Goal: Task Accomplishment & Management: Manage account settings

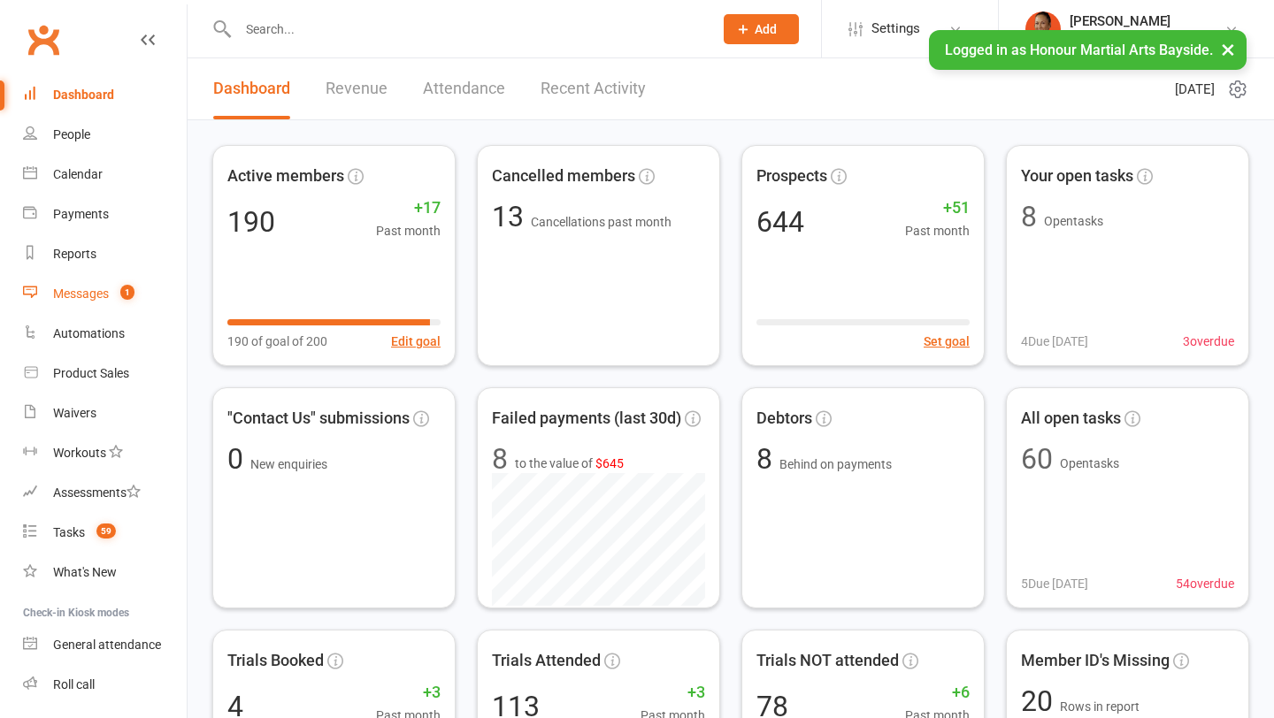
click at [132, 281] on link "Messages 1" at bounding box center [105, 294] width 164 height 40
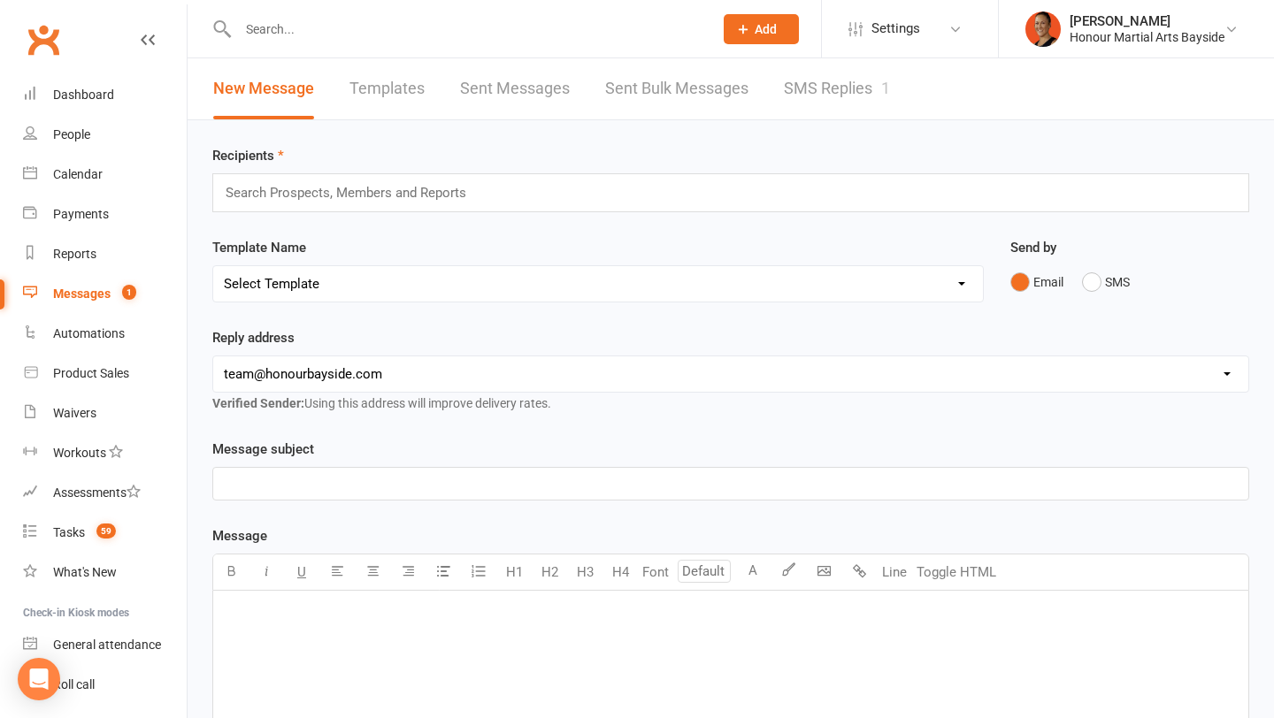
click at [840, 95] on link "SMS Replies 1" at bounding box center [837, 88] width 106 height 61
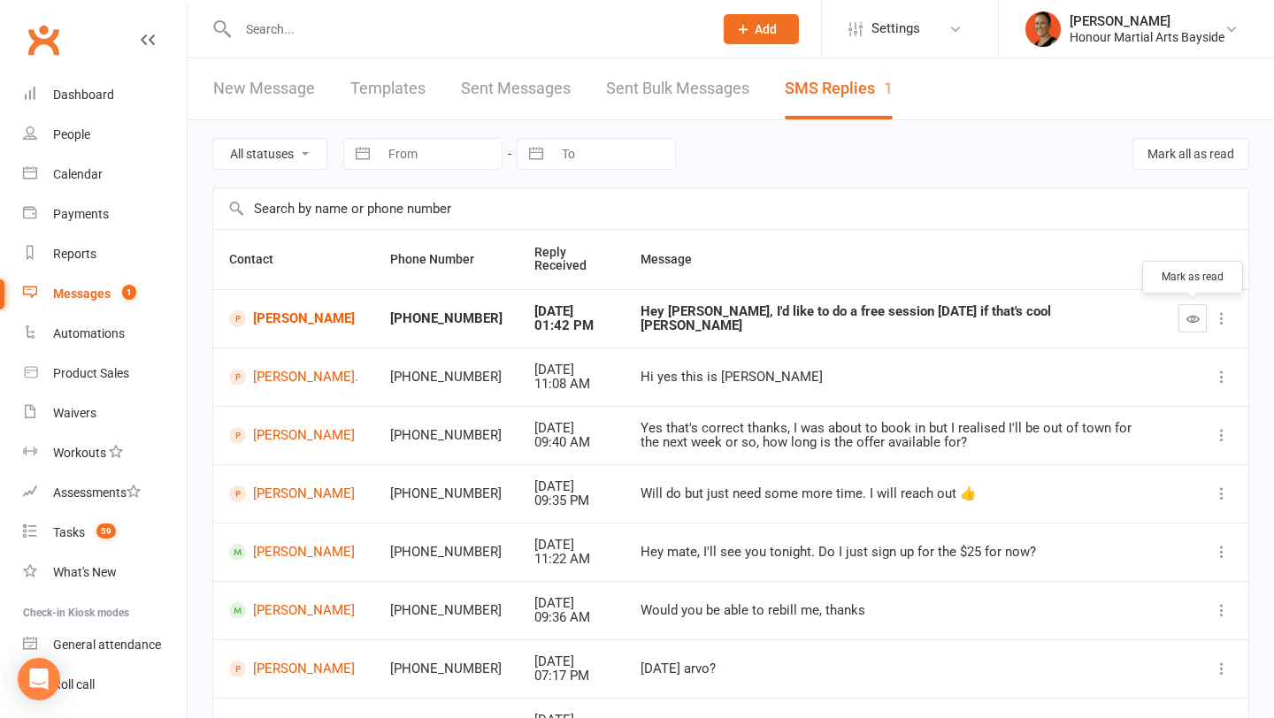
click at [1191, 316] on icon "button" at bounding box center [1192, 318] width 13 height 13
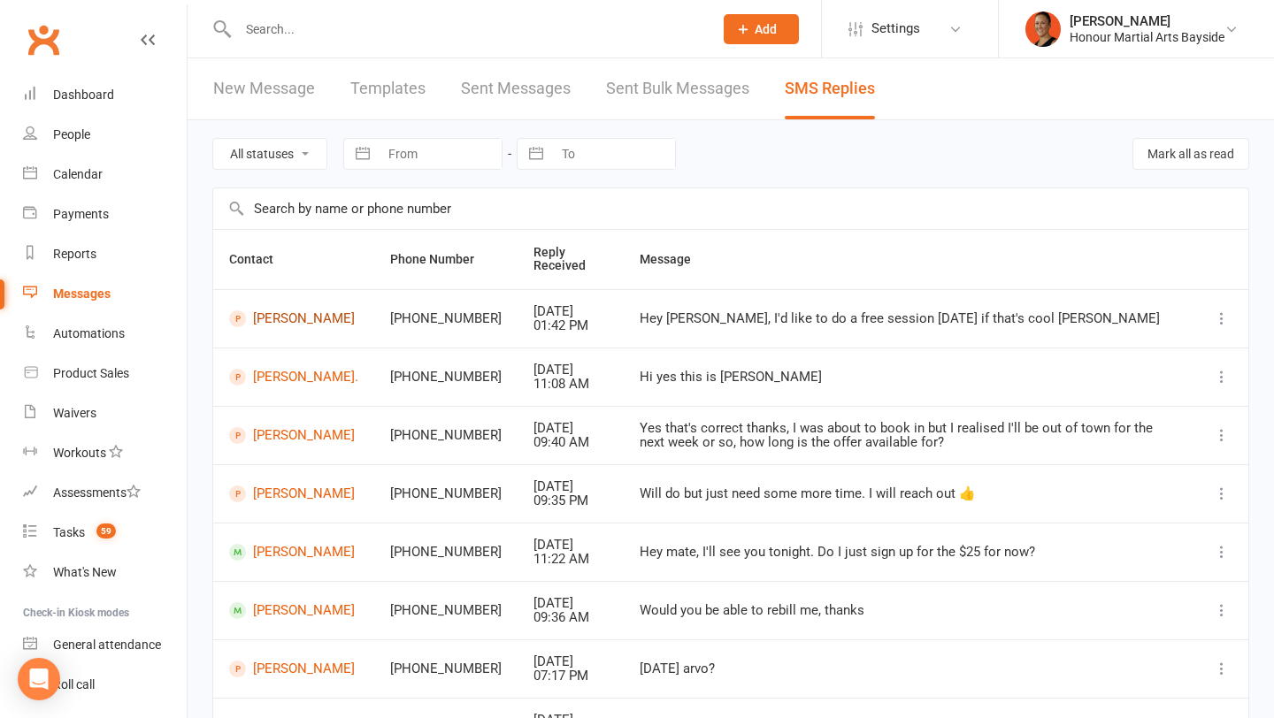
click at [291, 323] on link "Matthew Kessler" at bounding box center [293, 318] width 129 height 17
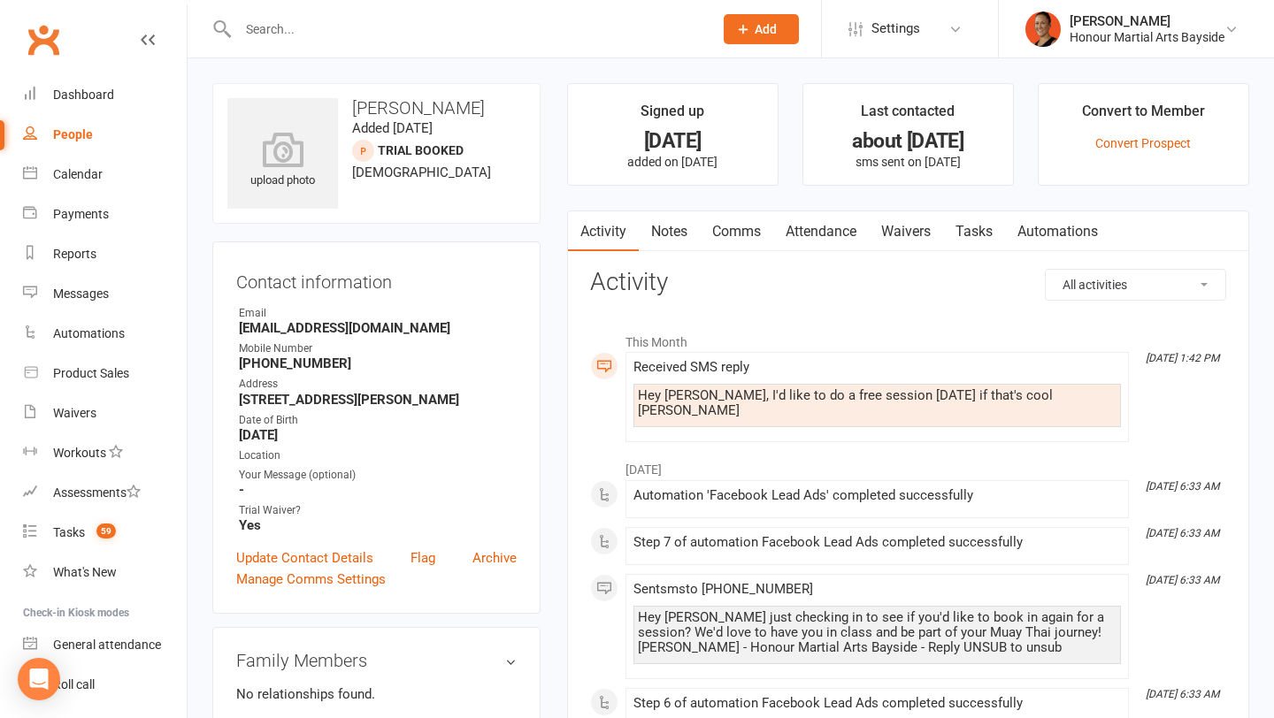
click at [807, 229] on link "Attendance" at bounding box center [821, 231] width 96 height 41
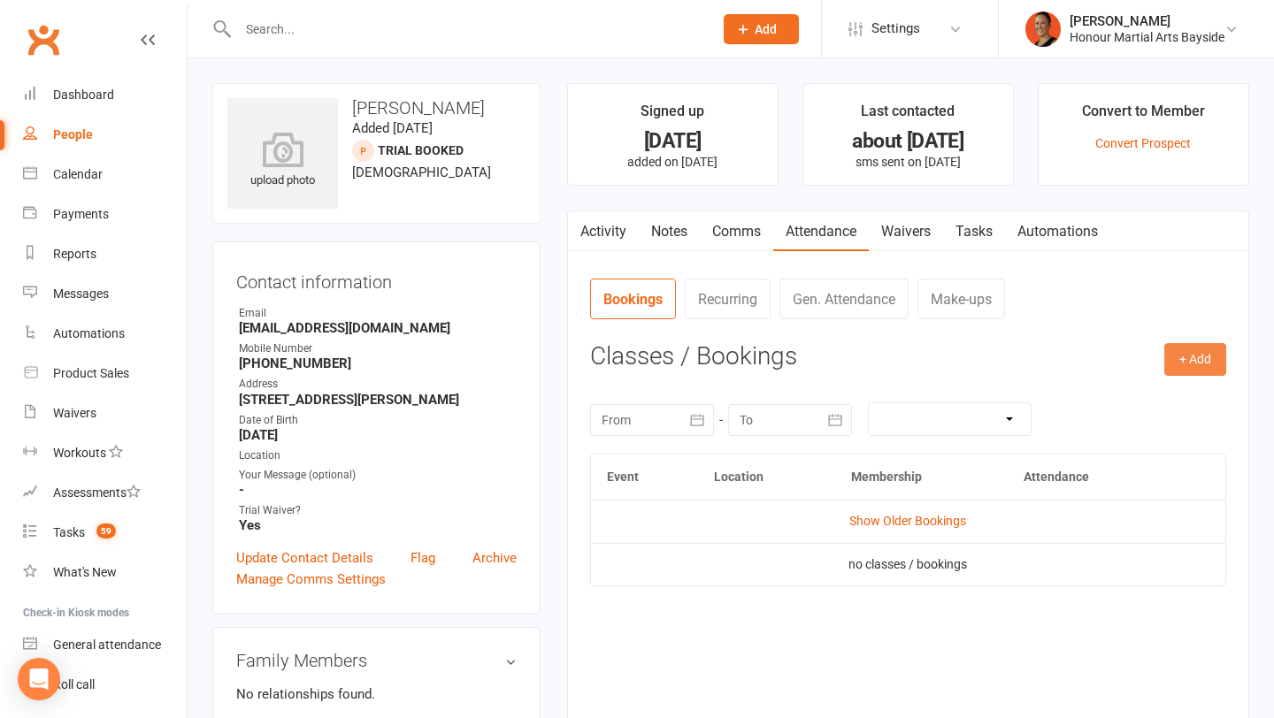
click at [1207, 356] on button "+ Add" at bounding box center [1195, 359] width 62 height 32
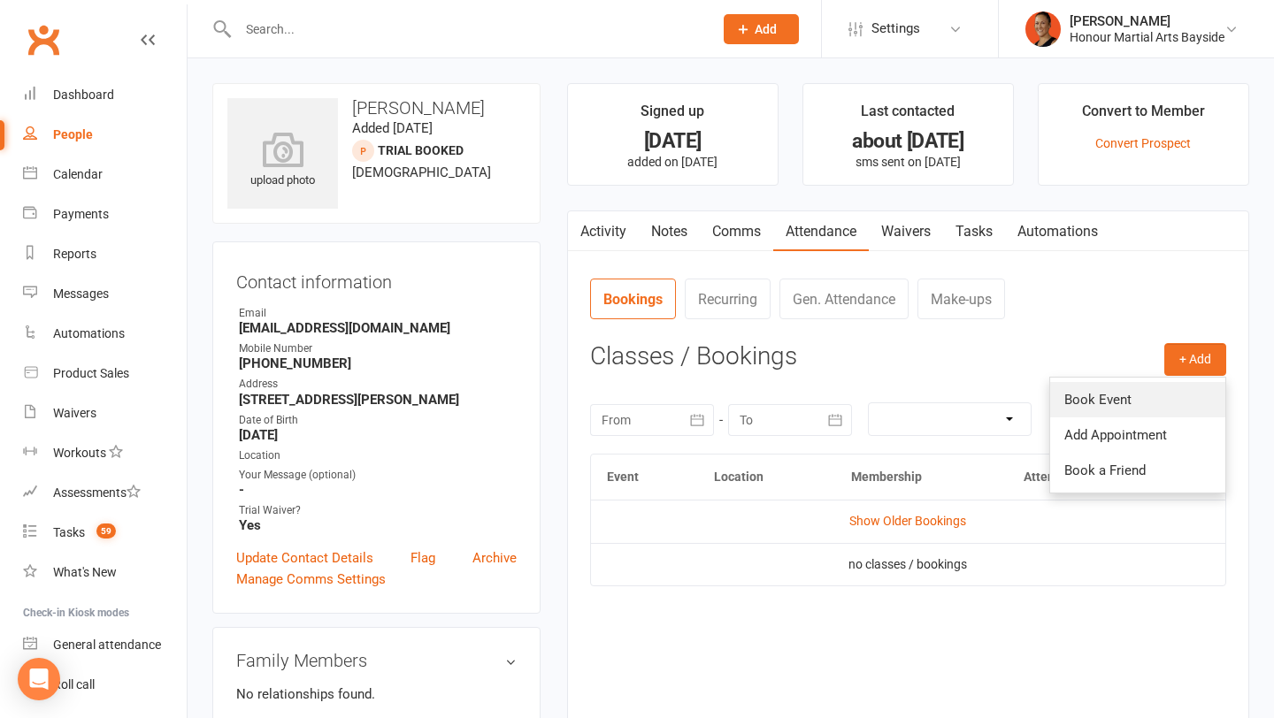
click at [1088, 402] on link "Book Event" at bounding box center [1137, 399] width 175 height 35
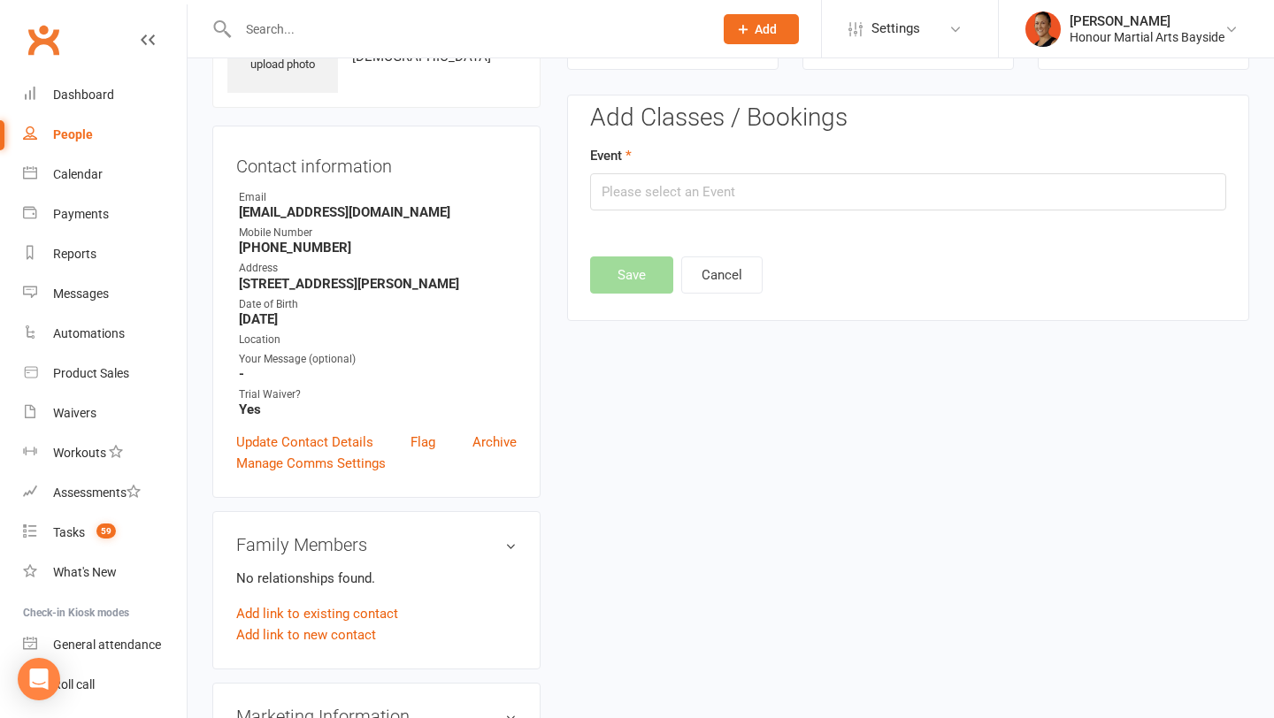
scroll to position [121, 0]
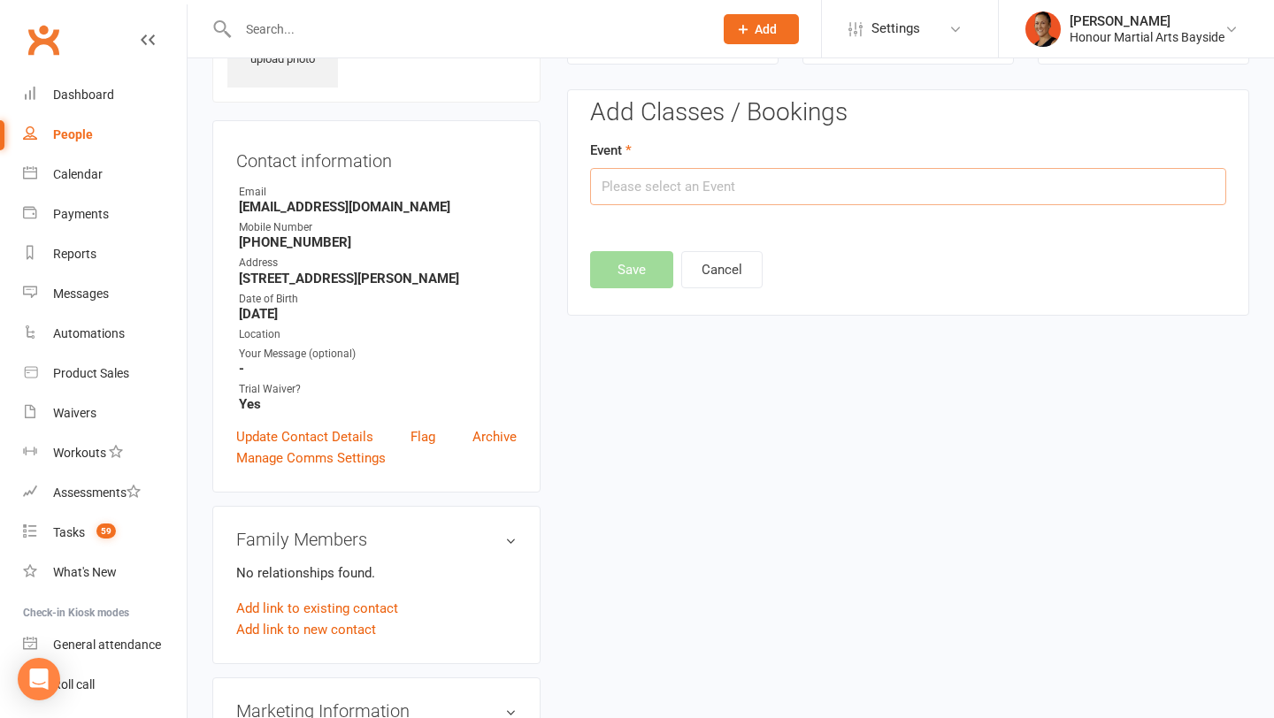
click at [834, 187] on input "text" at bounding box center [908, 186] width 636 height 37
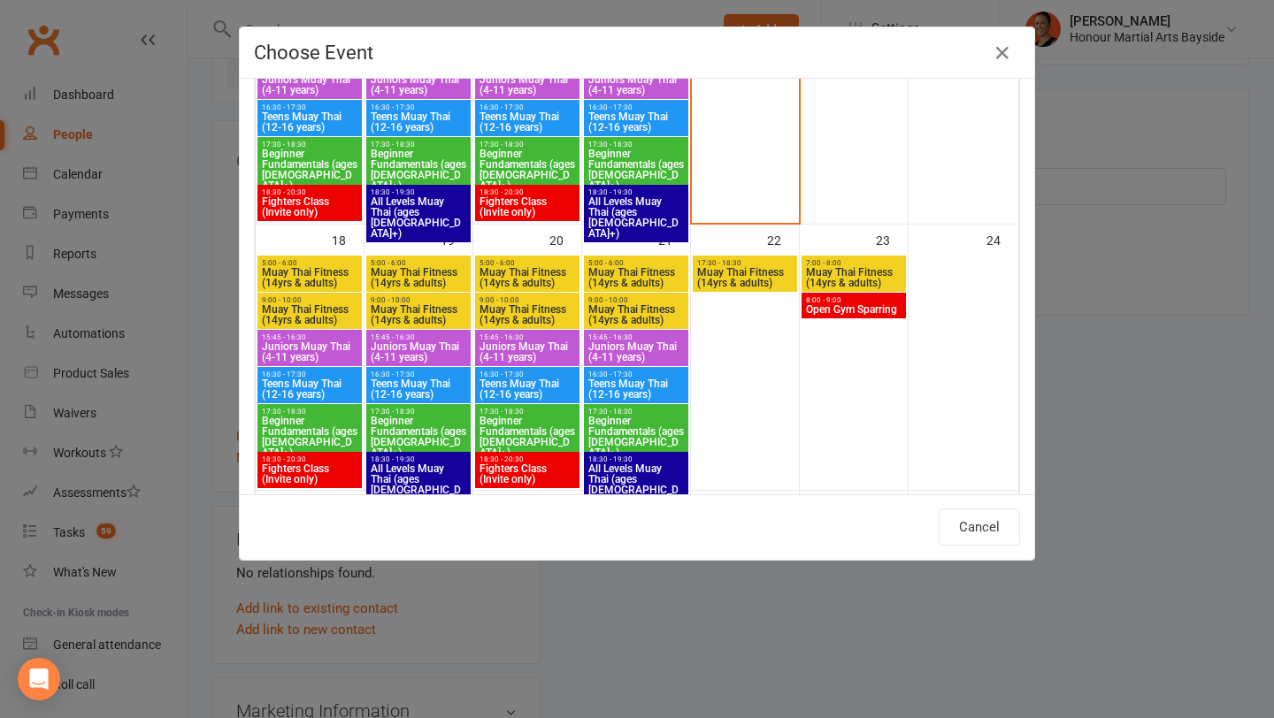
scroll to position [777, 0]
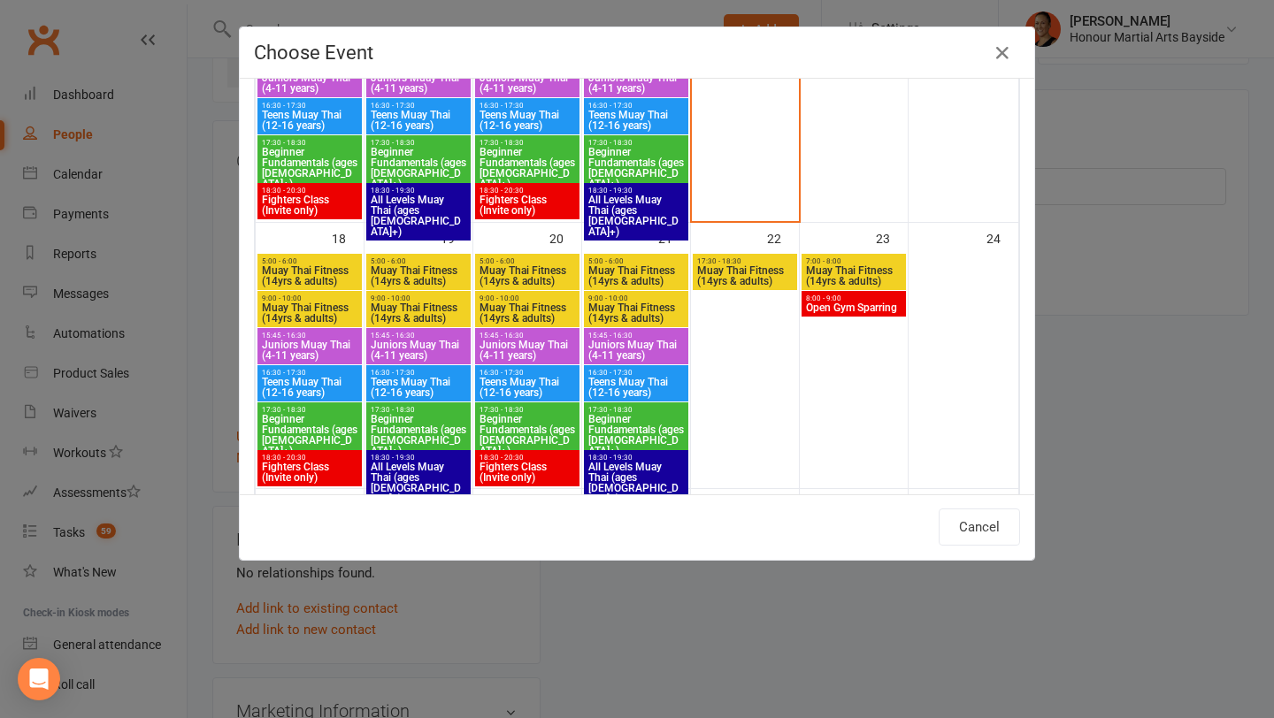
click at [279, 410] on span "17:30 - 18:30" at bounding box center [309, 410] width 97 height 8
type input "Beginner Fundamentals (ages 17+) - Aug 18, 2025 5:30:00 PM"
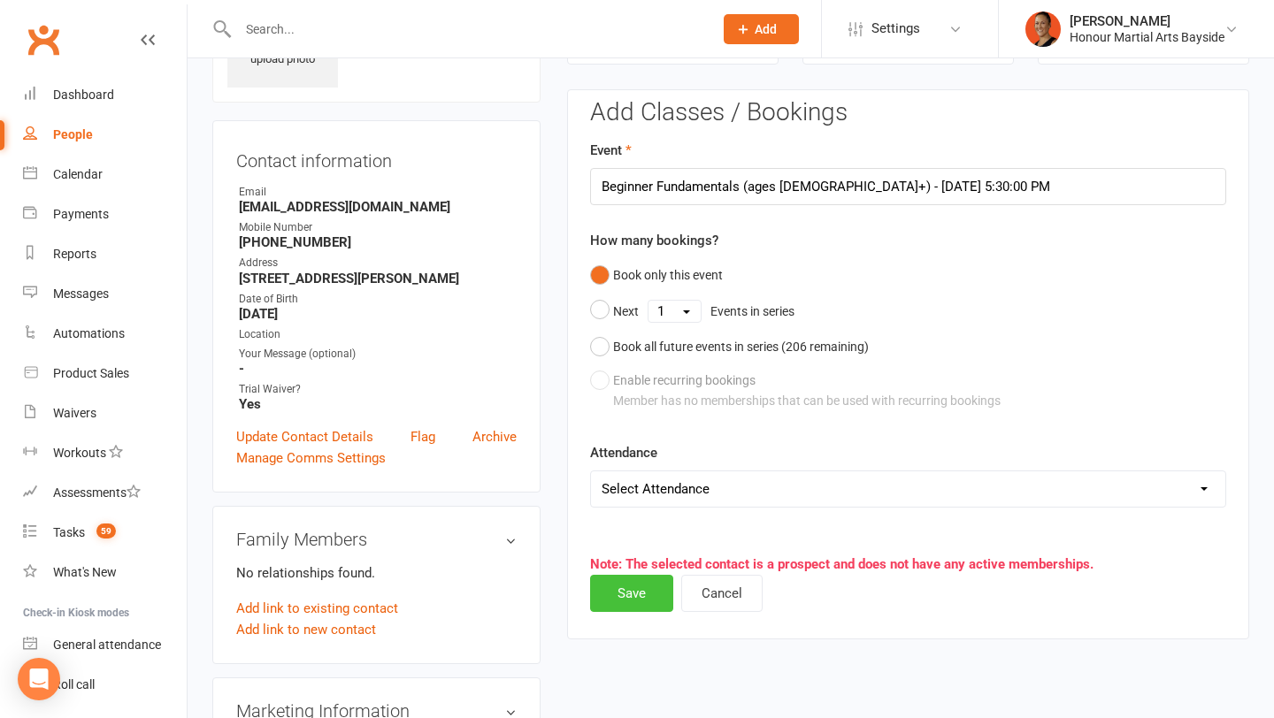
click at [633, 593] on button "Save" at bounding box center [631, 593] width 83 height 37
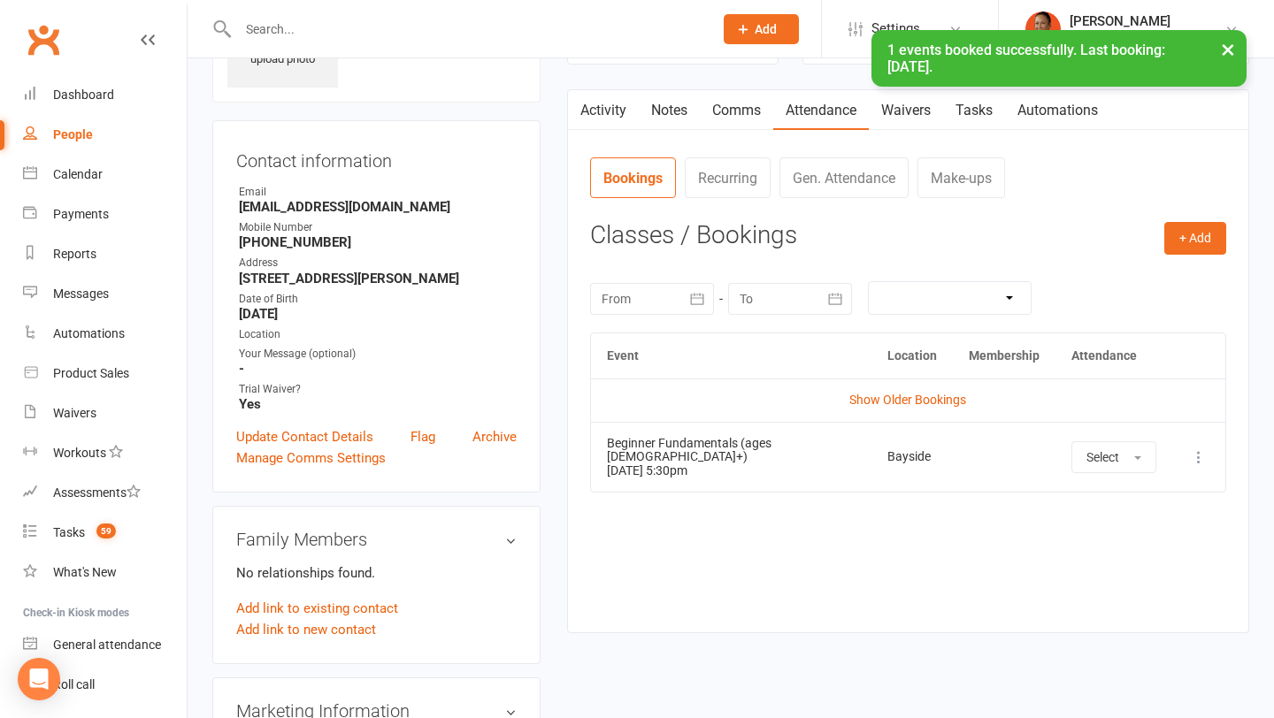
scroll to position [0, 0]
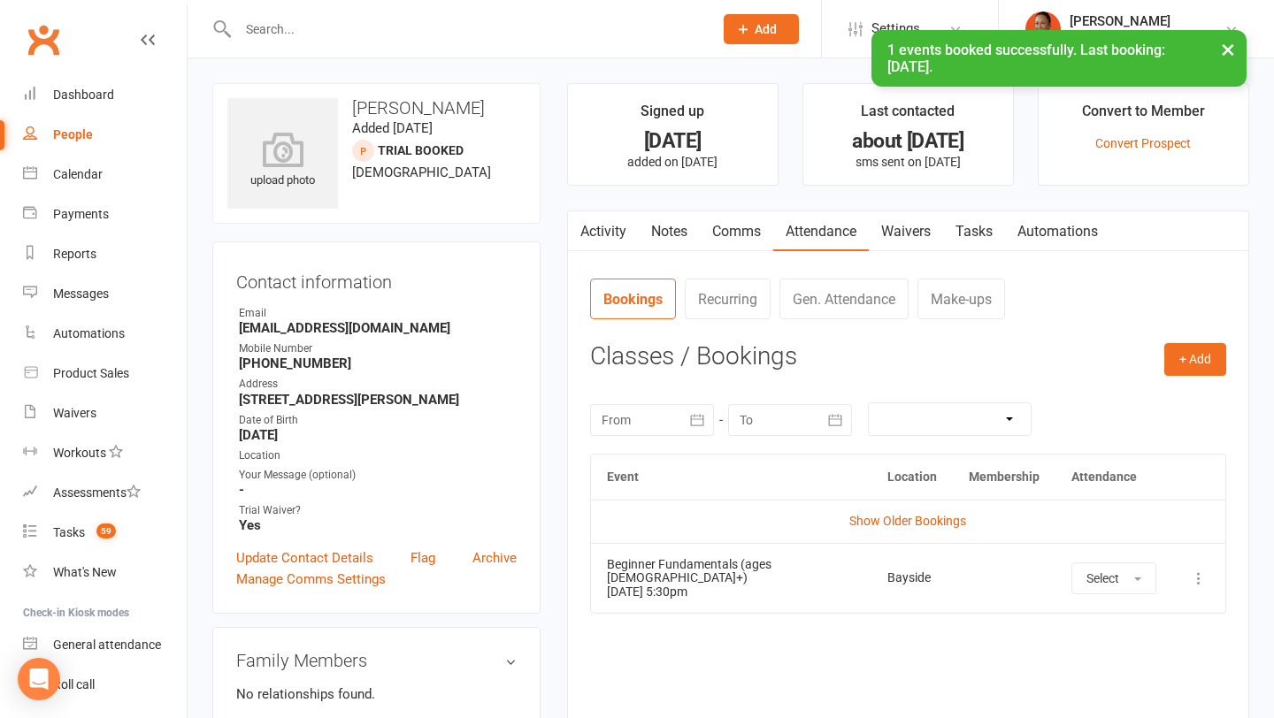
click at [738, 230] on link "Comms" at bounding box center [736, 231] width 73 height 41
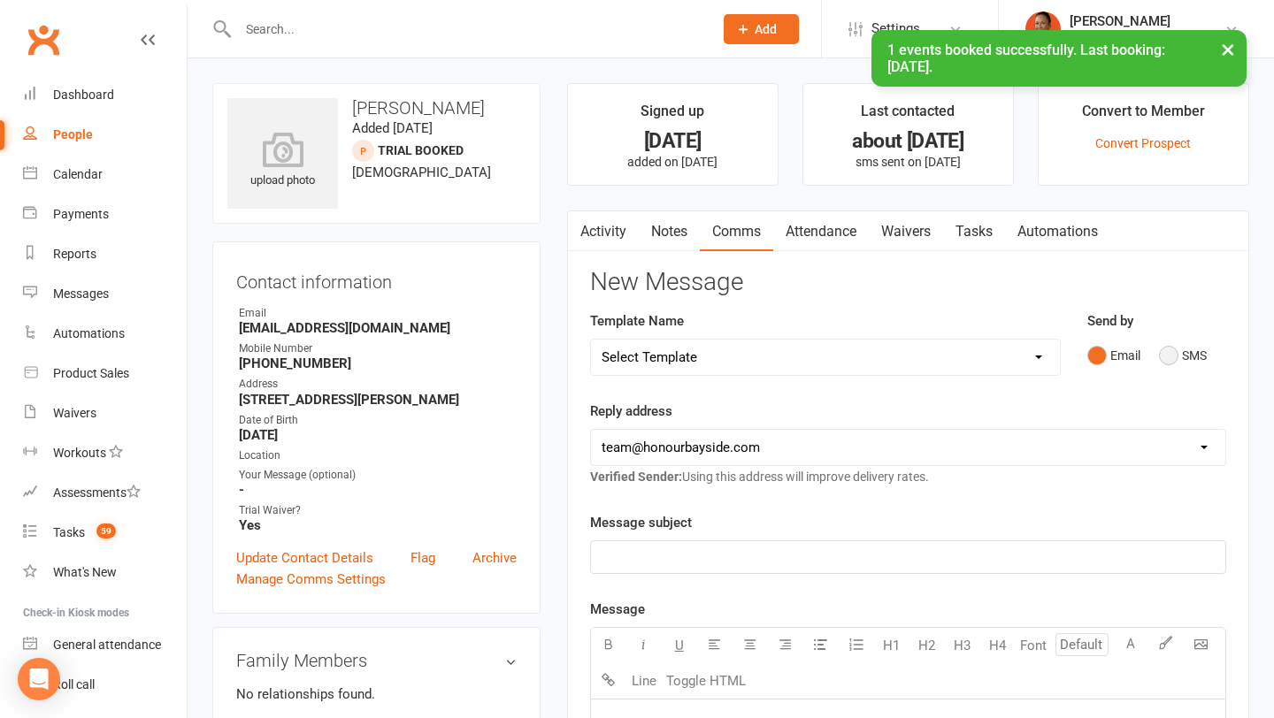
click at [1185, 354] on button "SMS" at bounding box center [1183, 356] width 48 height 34
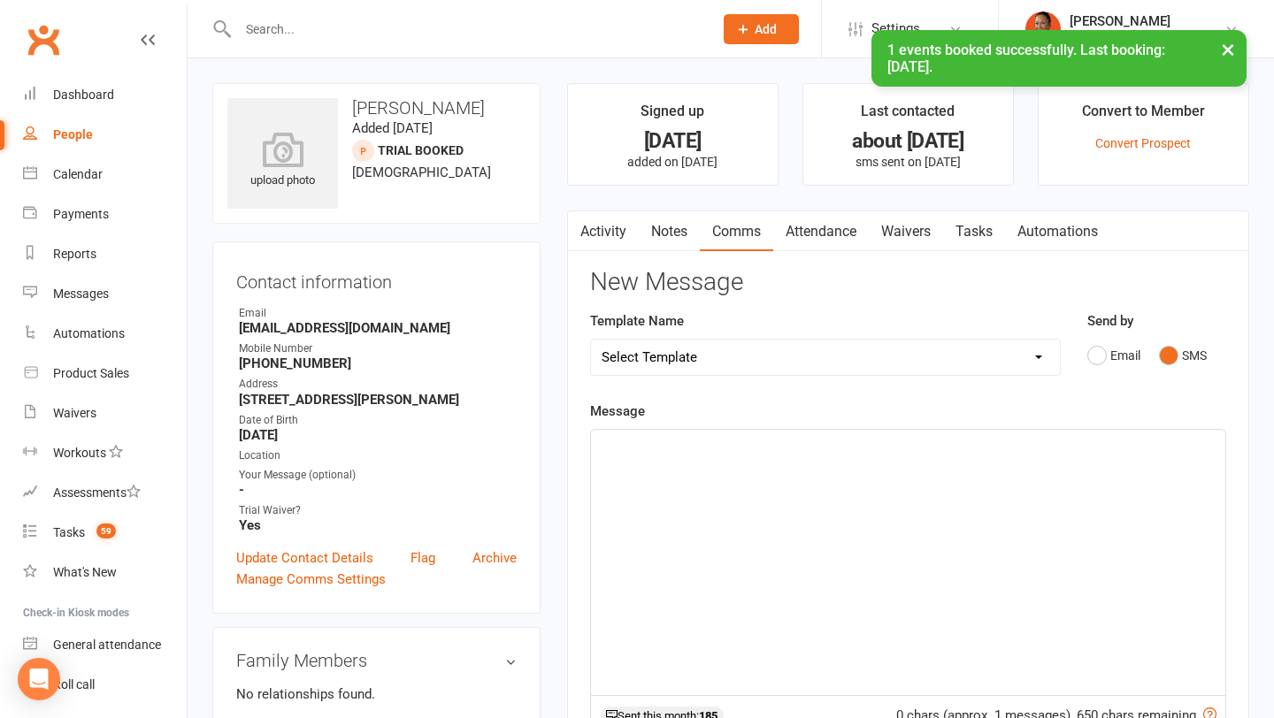
click at [920, 544] on div "﻿" at bounding box center [908, 562] width 634 height 265
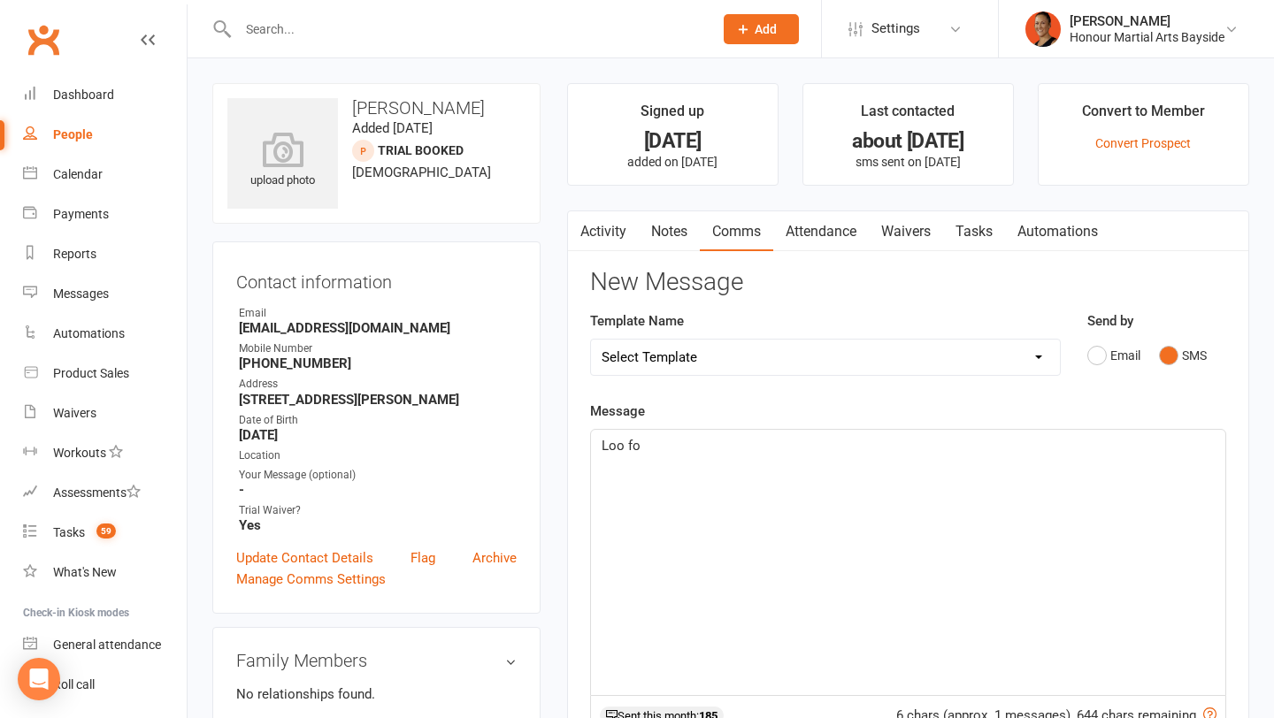
click at [609, 236] on link "Activity" at bounding box center [603, 231] width 71 height 41
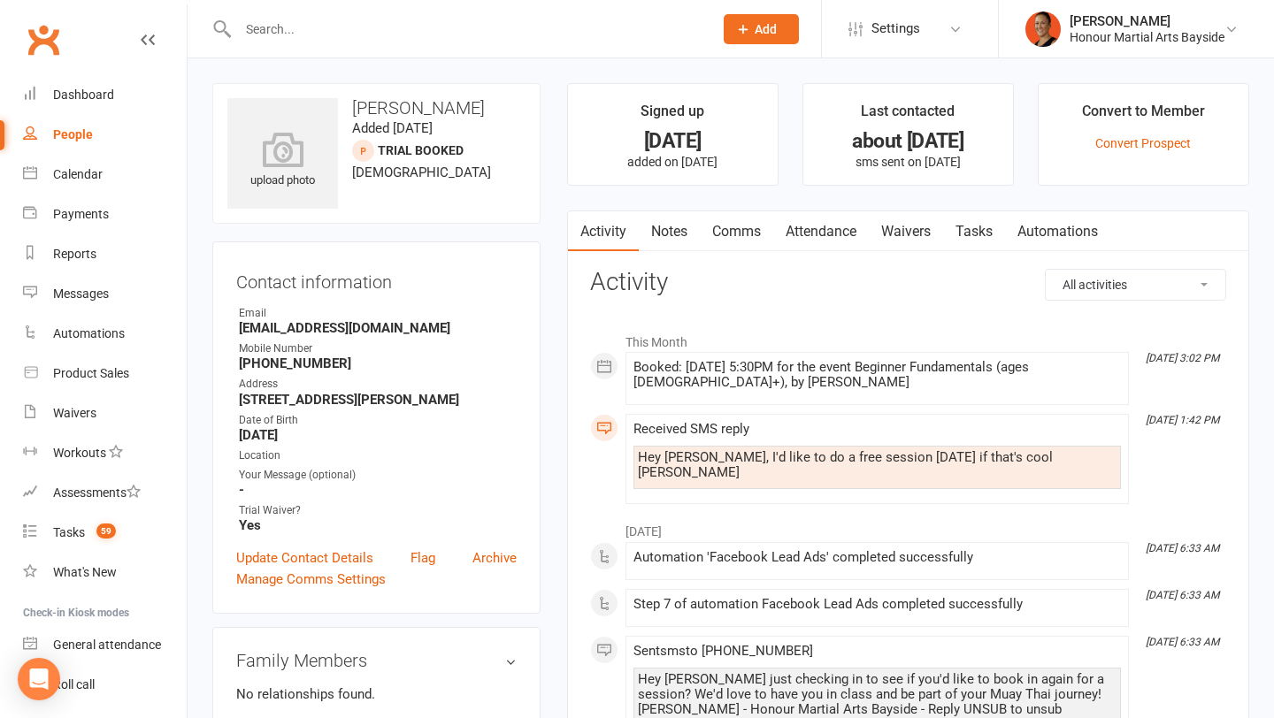
click at [746, 236] on link "Comms" at bounding box center [736, 231] width 73 height 41
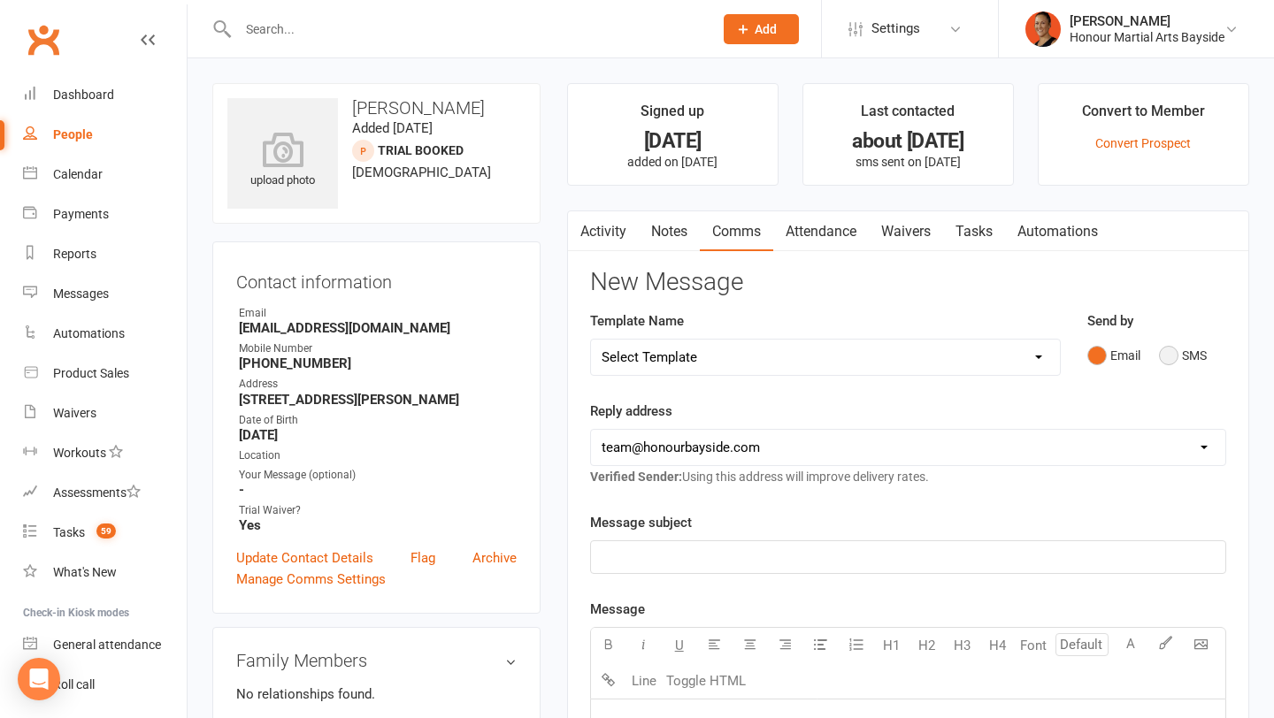
click at [1177, 358] on button "SMS" at bounding box center [1183, 356] width 48 height 34
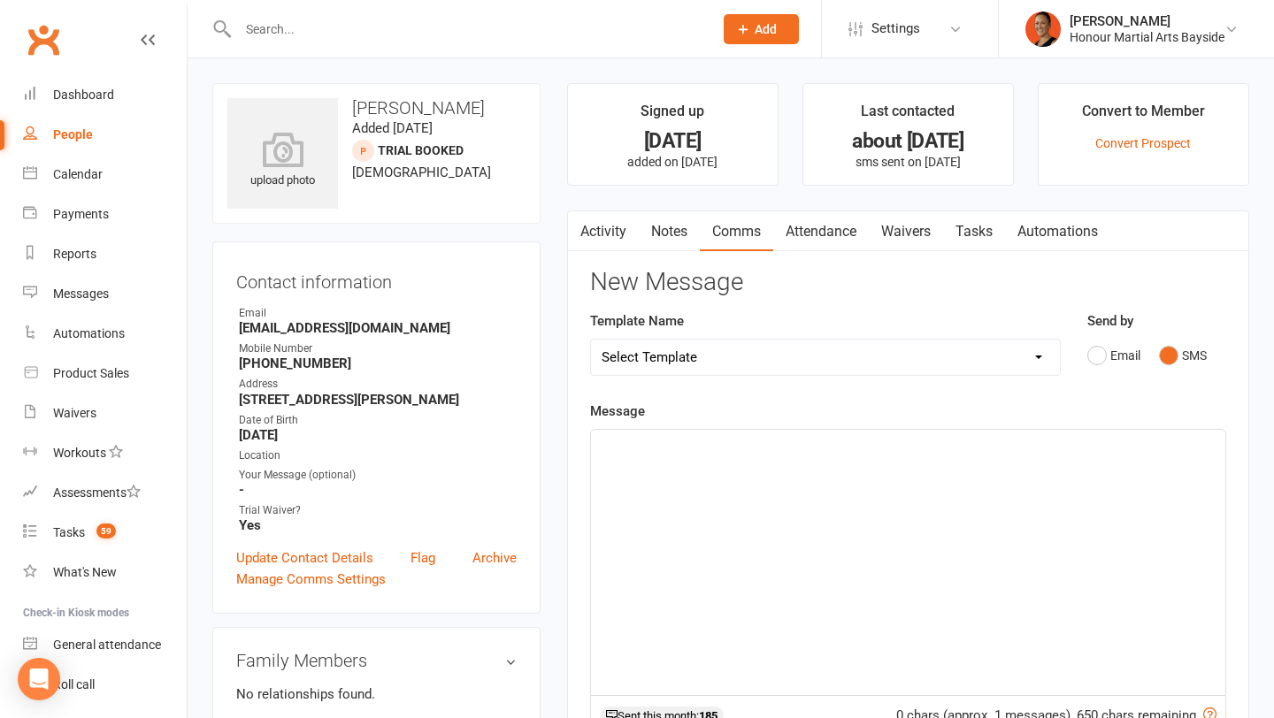
click at [955, 485] on div "﻿" at bounding box center [908, 562] width 634 height 265
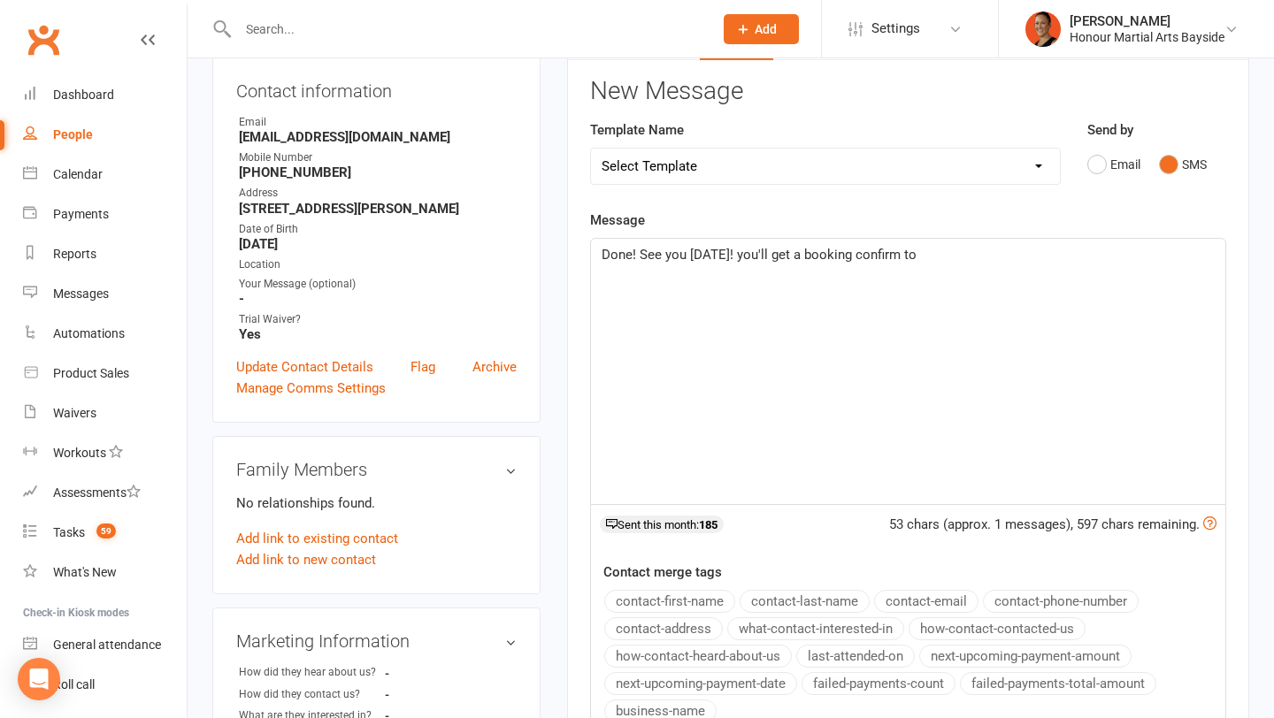
scroll to position [199, 0]
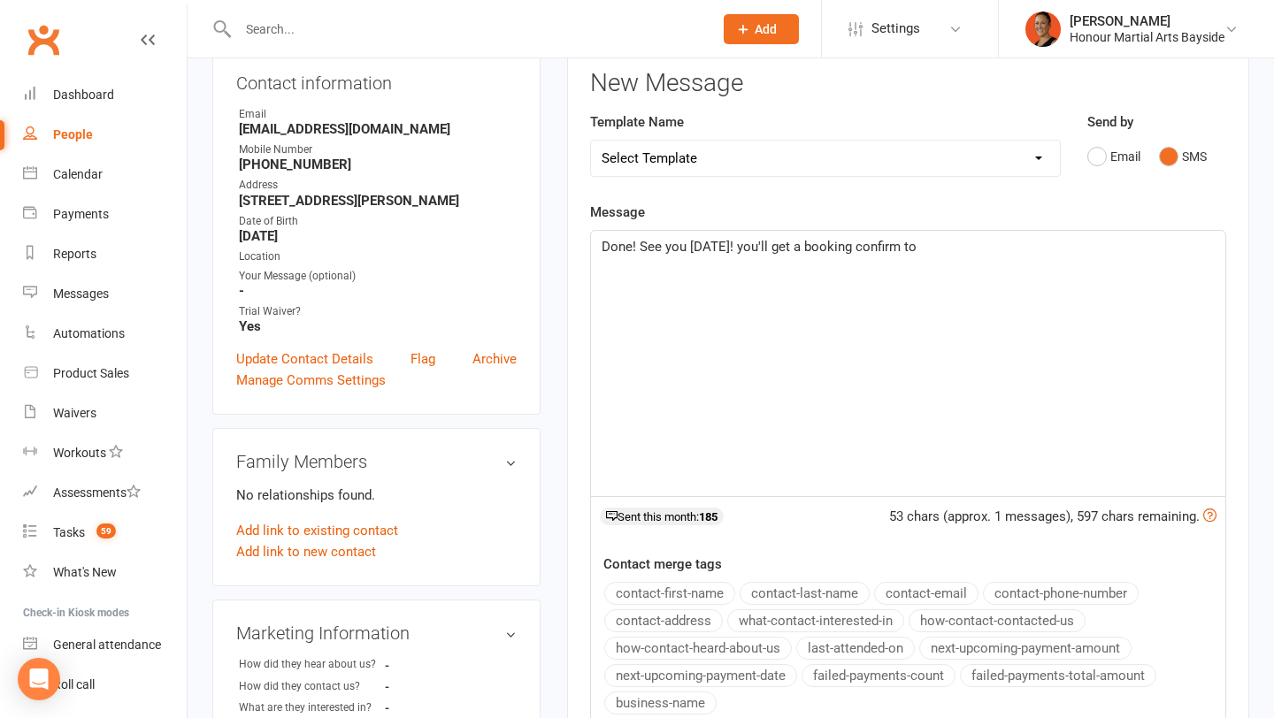
click at [907, 593] on button "contact-email" at bounding box center [926, 593] width 104 height 23
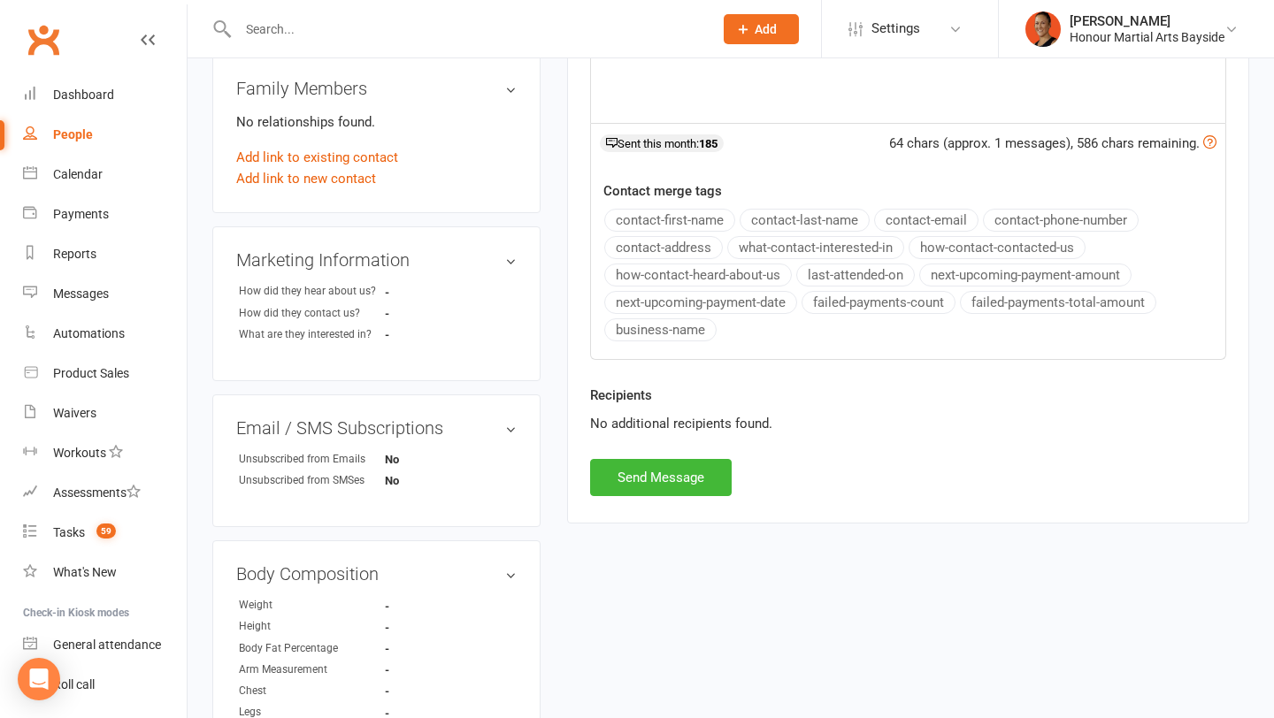
scroll to position [618, 0]
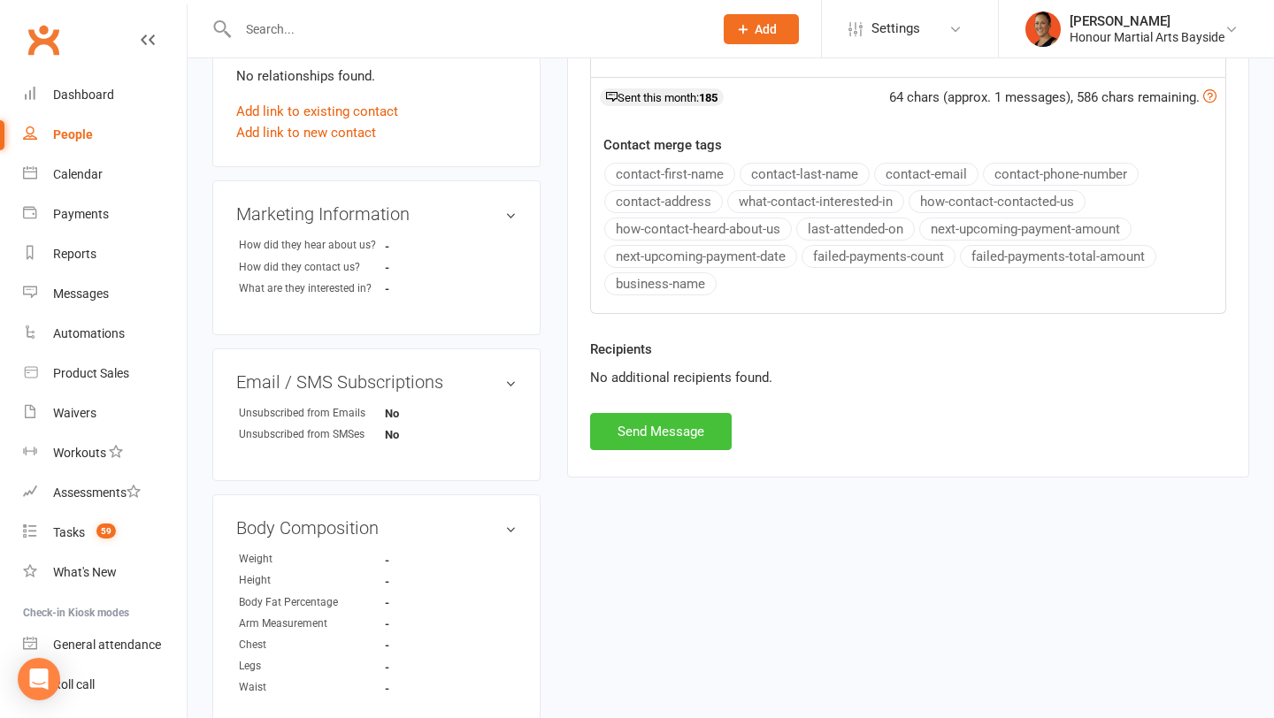
click at [702, 432] on button "Send Message" at bounding box center [661, 431] width 142 height 37
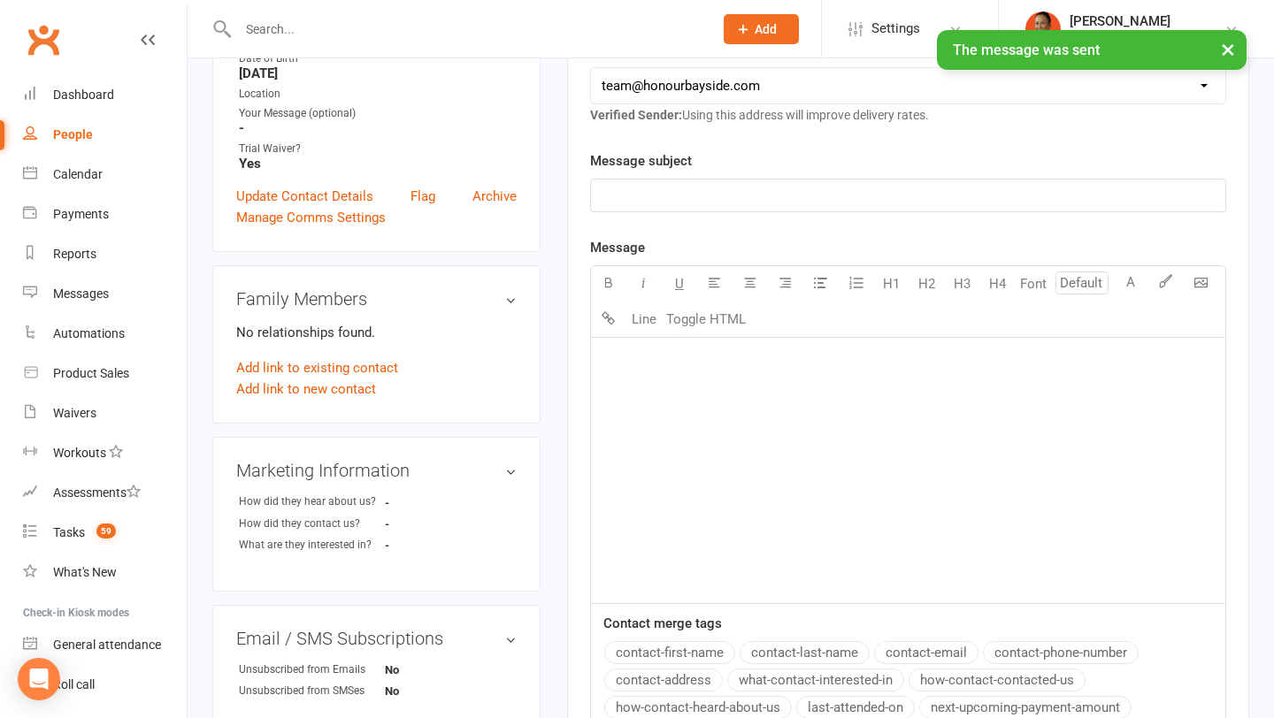
scroll to position [0, 0]
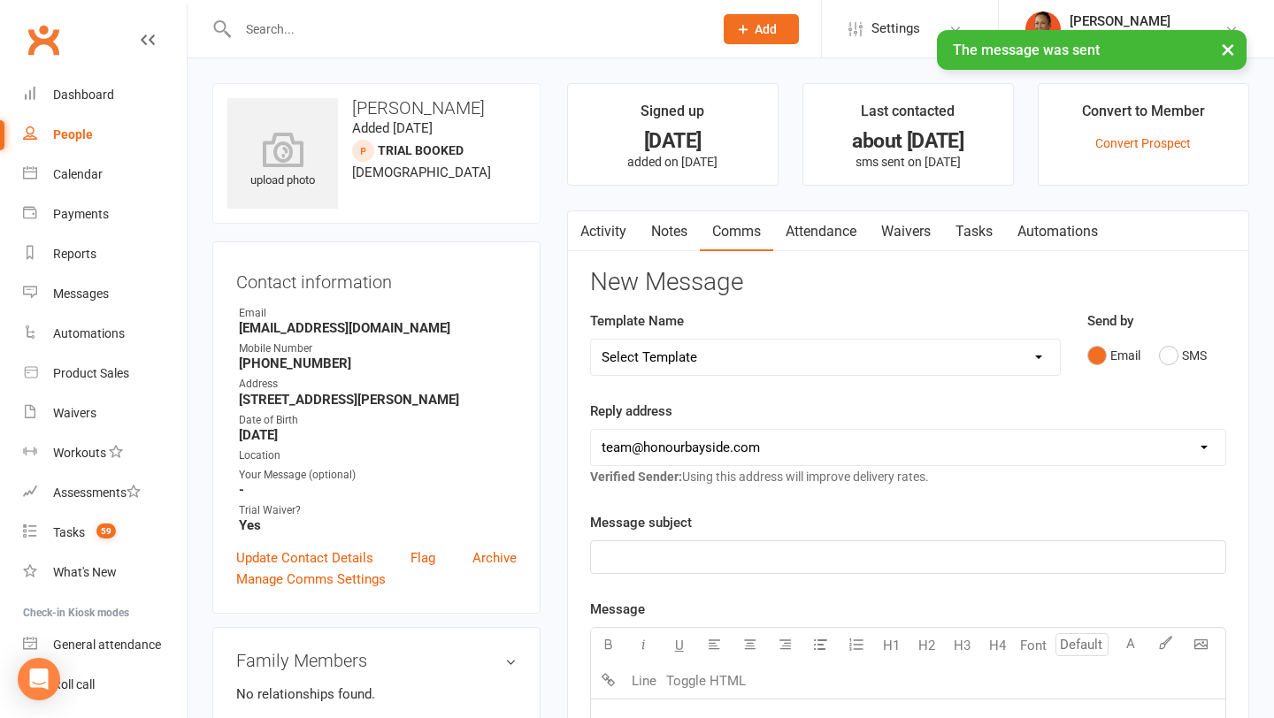
click at [914, 232] on link "Waivers" at bounding box center [905, 231] width 74 height 41
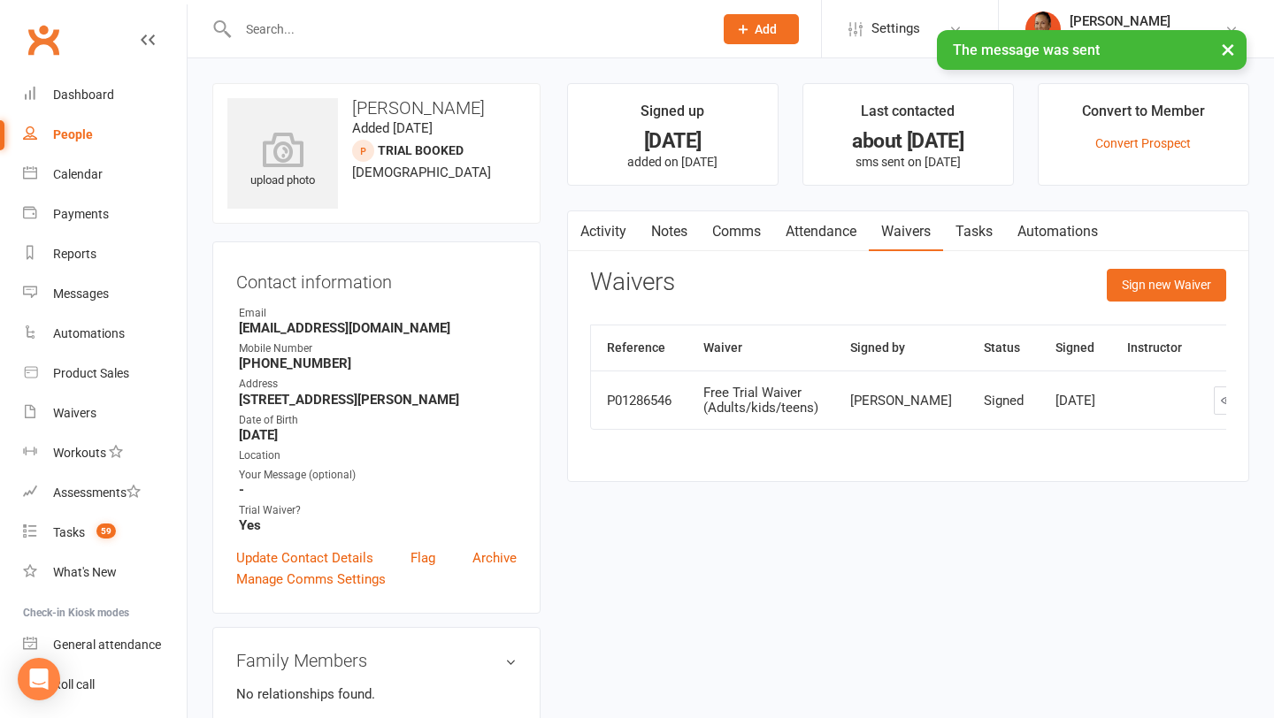
click at [811, 240] on link "Attendance" at bounding box center [821, 231] width 96 height 41
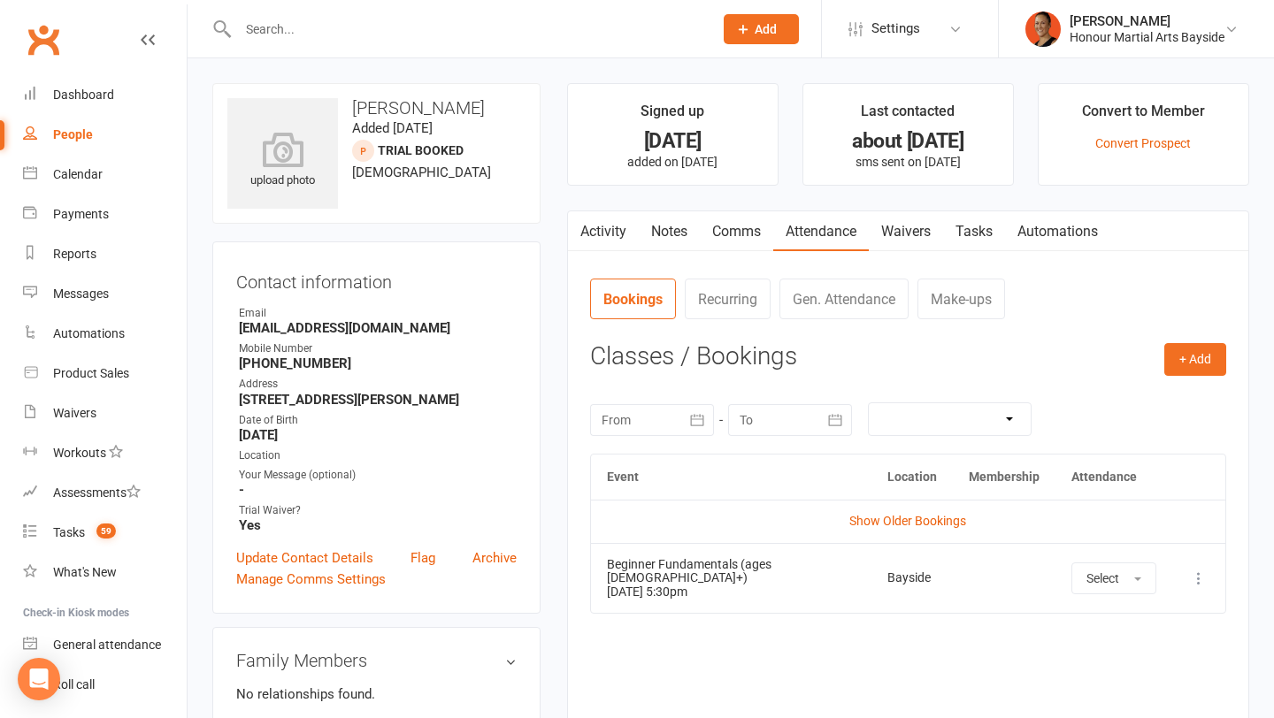
click at [894, 489] on th "Location" at bounding box center [911, 477] width 81 height 45
click at [891, 515] on link "Show Older Bookings" at bounding box center [907, 521] width 117 height 14
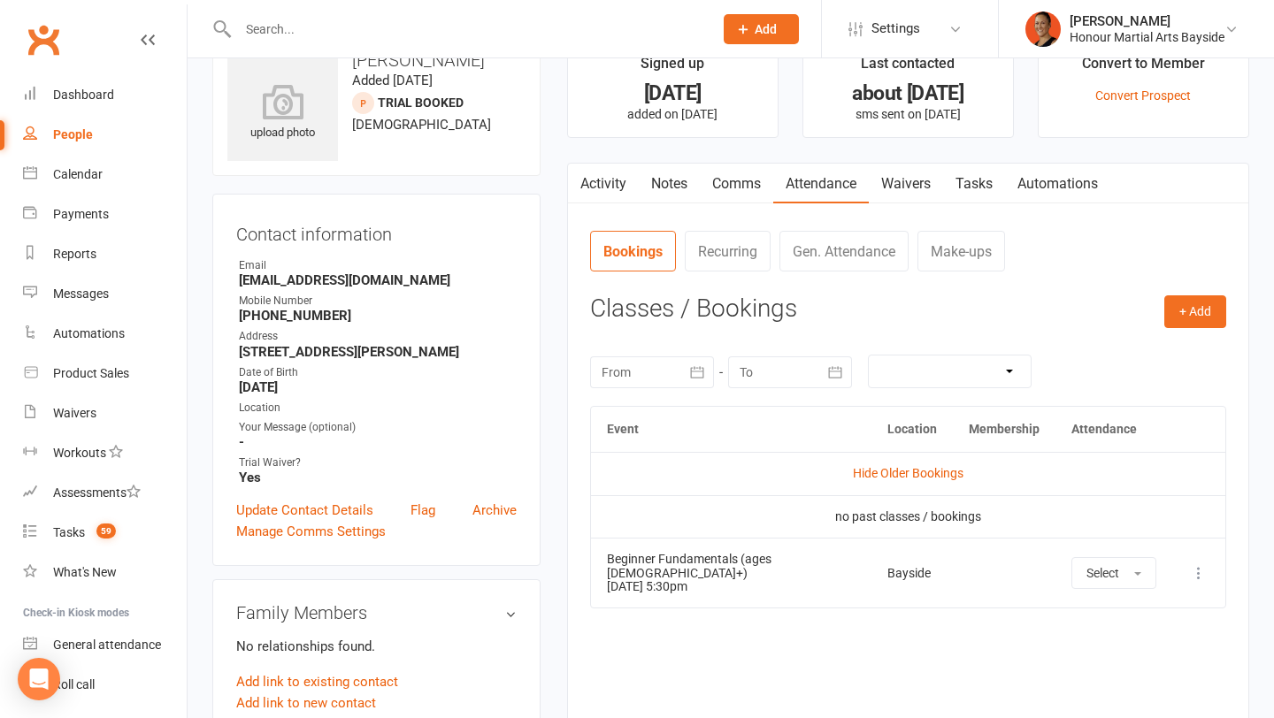
scroll to position [34, 0]
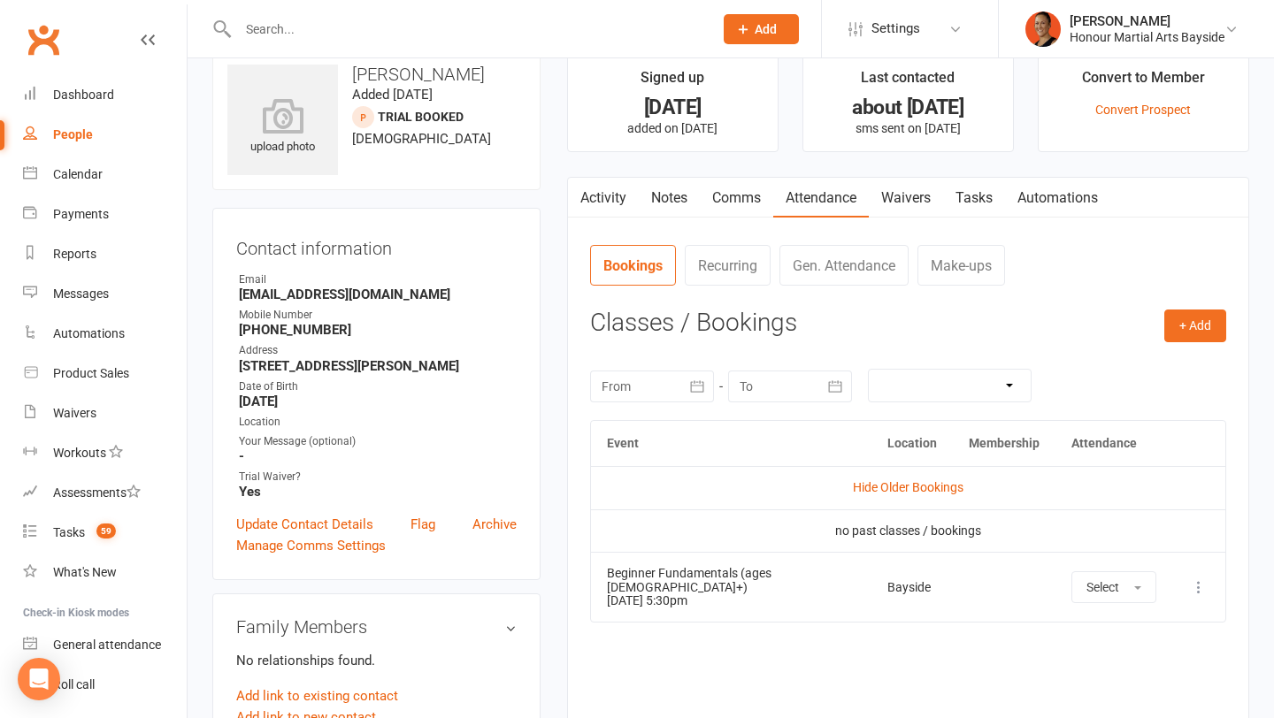
click at [914, 195] on link "Waivers" at bounding box center [905, 198] width 74 height 41
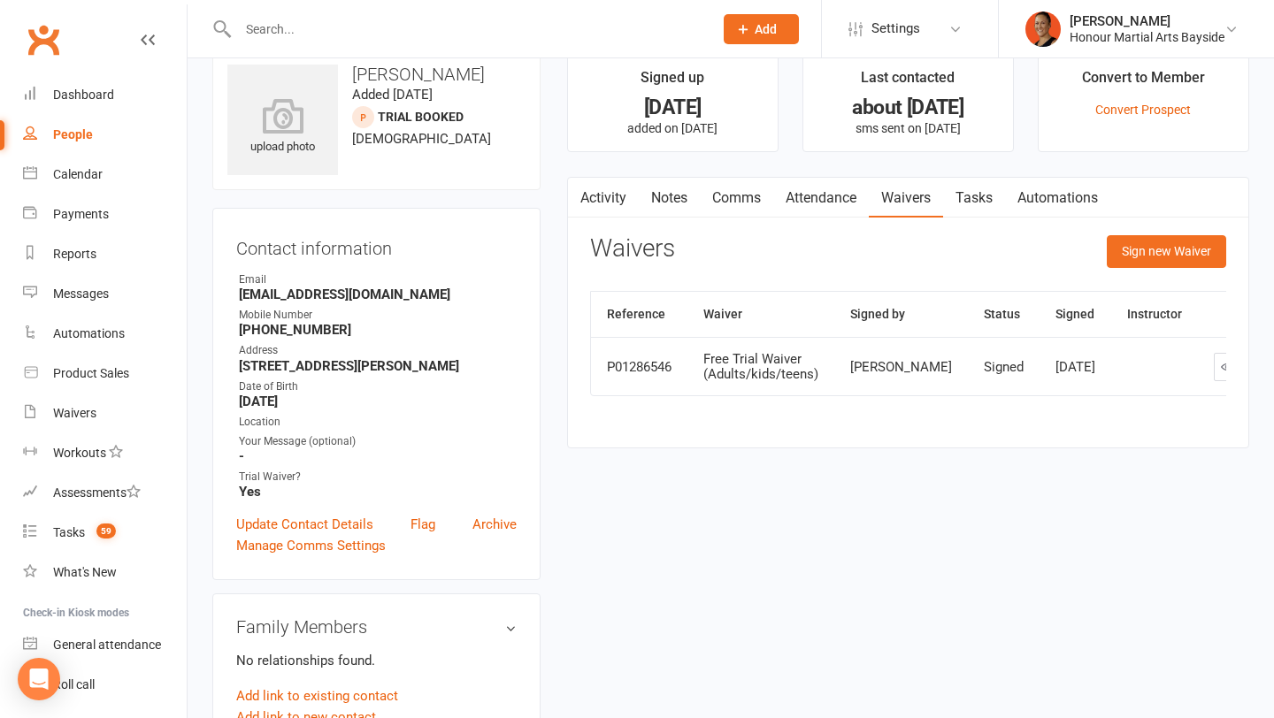
click at [586, 195] on button "button" at bounding box center [579, 198] width 22 height 40
click at [613, 205] on link "Activity" at bounding box center [603, 198] width 71 height 41
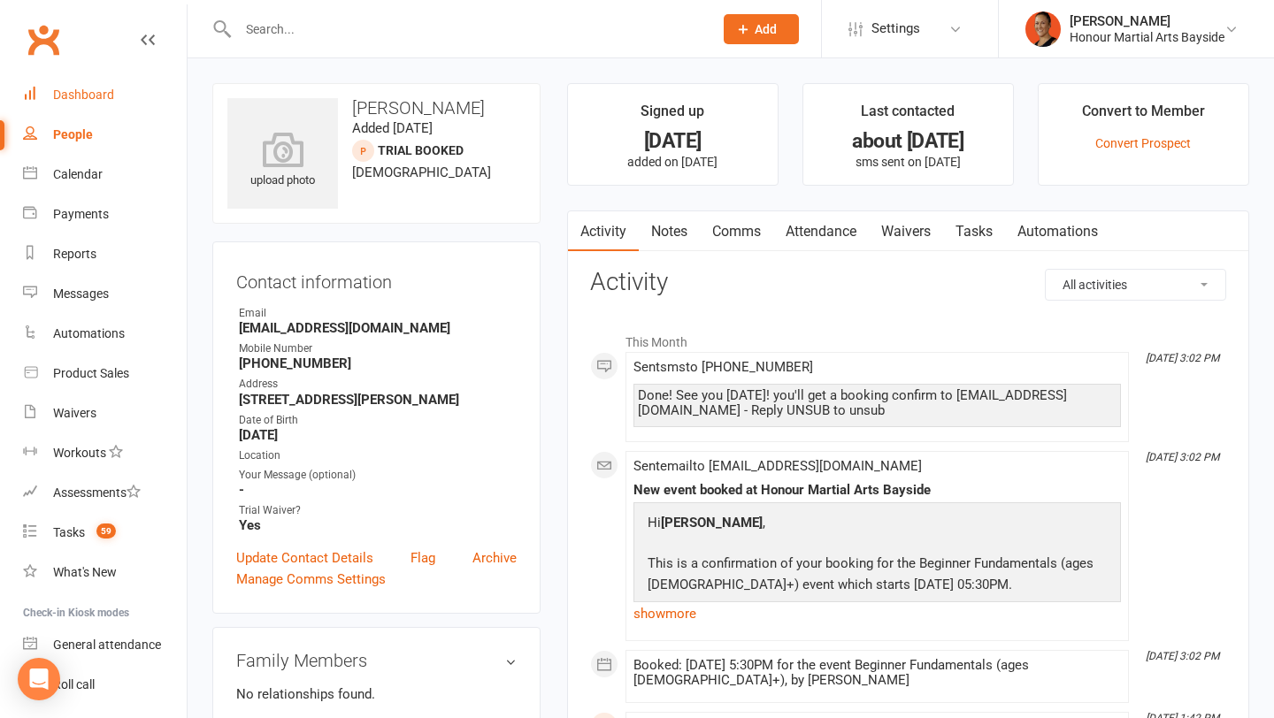
click at [66, 92] on div "Dashboard" at bounding box center [83, 95] width 61 height 14
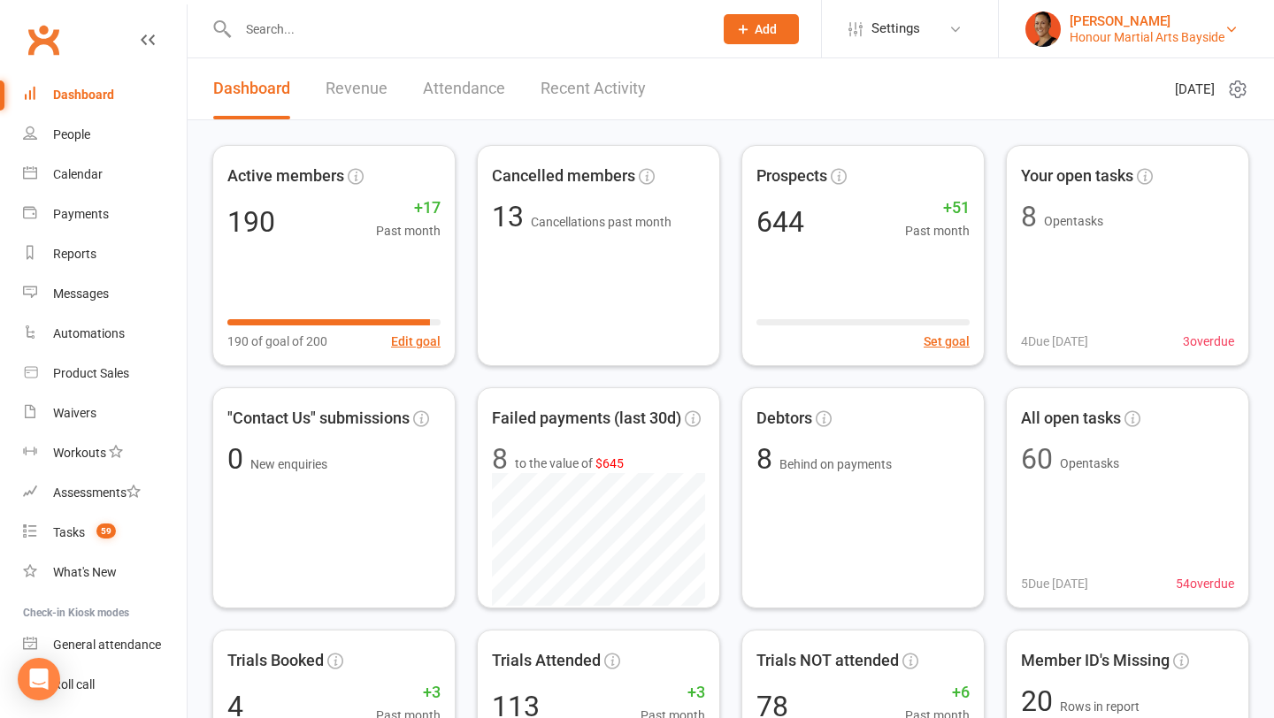
click at [1108, 24] on div "[PERSON_NAME]" at bounding box center [1146, 21] width 155 height 16
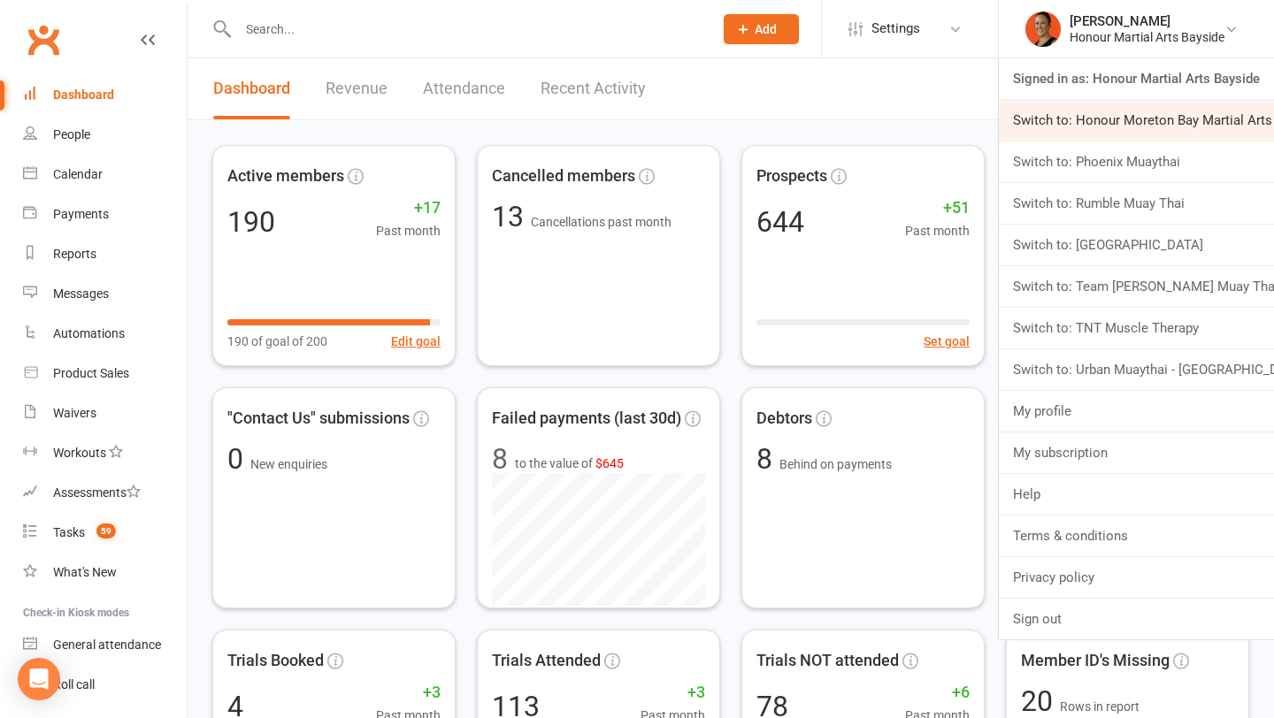
click at [1071, 126] on link "Switch to: Honour Moreton Bay Martial Arts Academy" at bounding box center [1135, 120] width 275 height 41
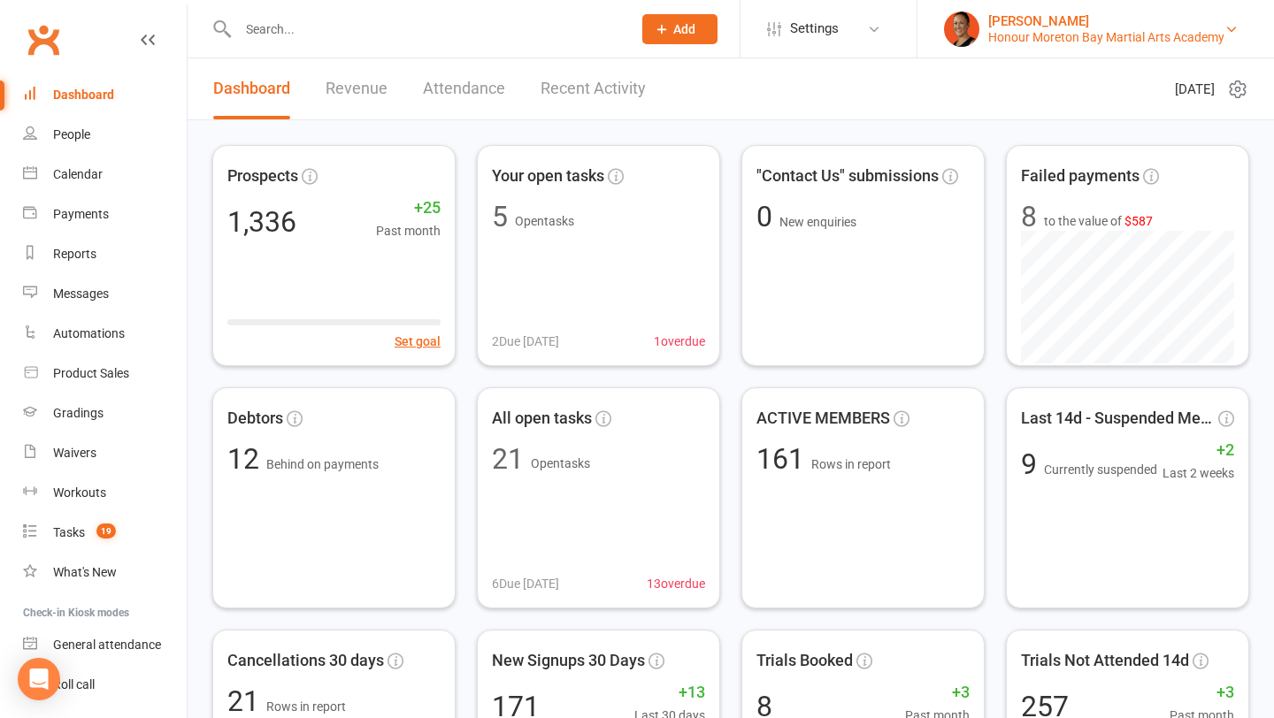
click at [1059, 15] on div "[PERSON_NAME]" at bounding box center [1106, 21] width 236 height 16
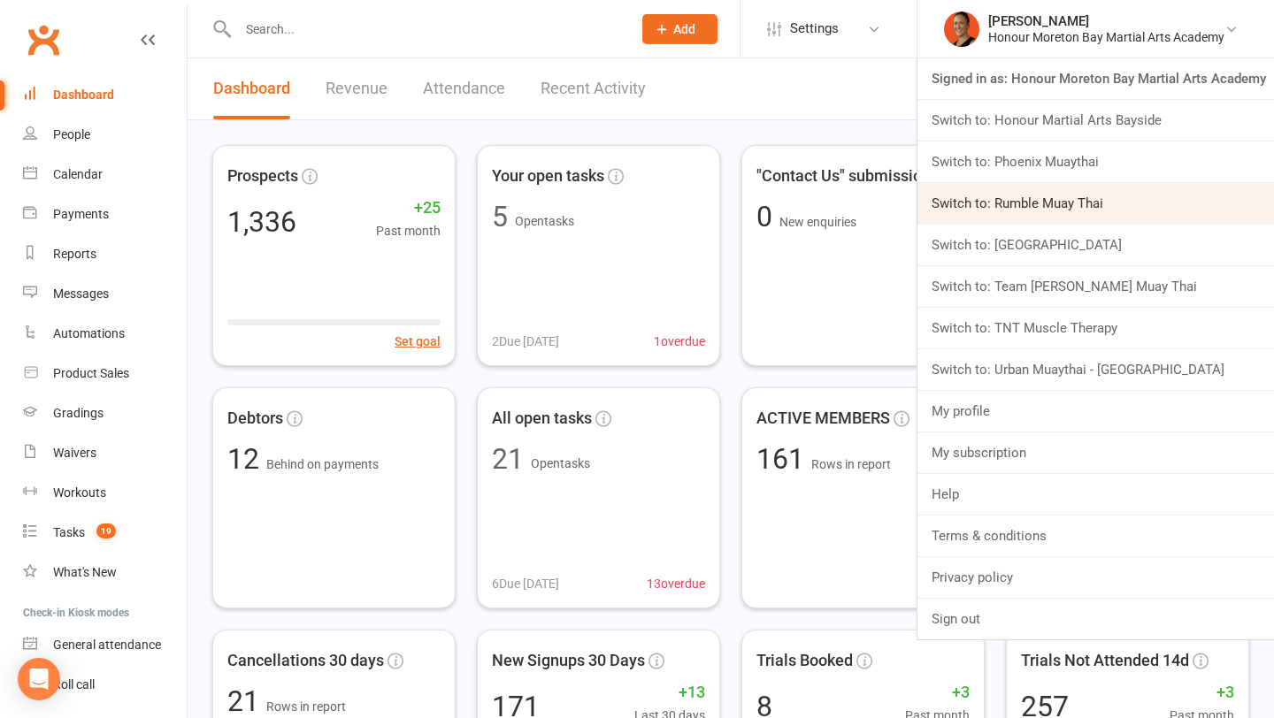
click at [1034, 203] on link "Switch to: Rumble Muay Thai" at bounding box center [1095, 203] width 356 height 41
